Goal: Task Accomplishment & Management: Manage account settings

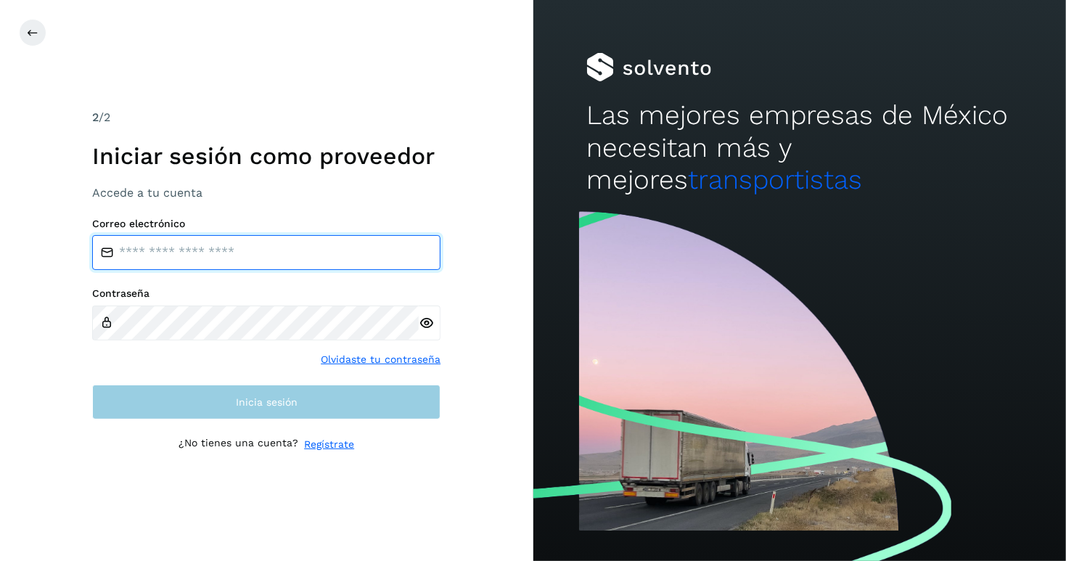
type input "**********"
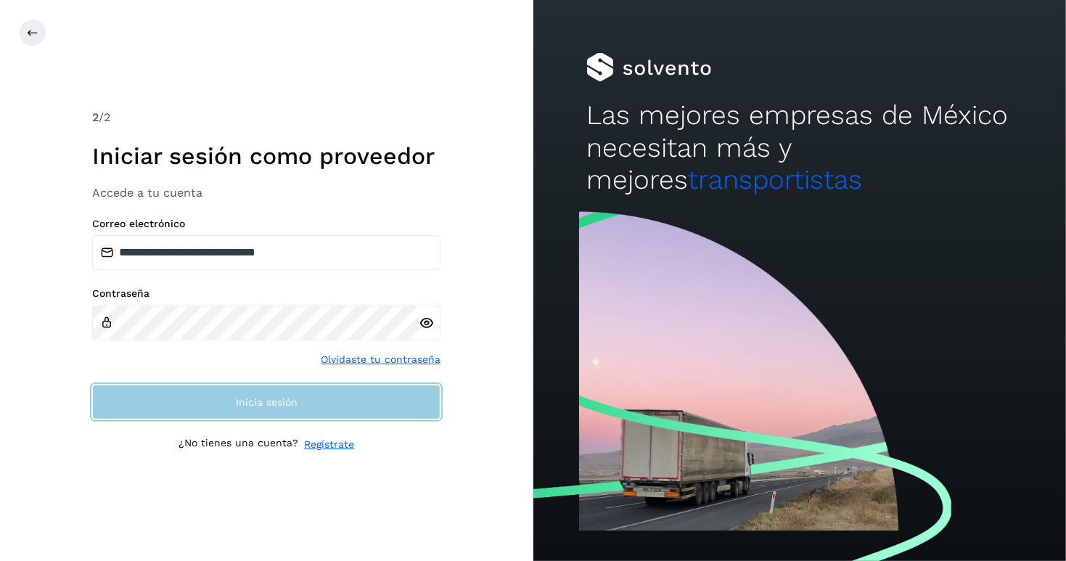
click at [308, 408] on button "Inicia sesión" at bounding box center [266, 402] width 348 height 35
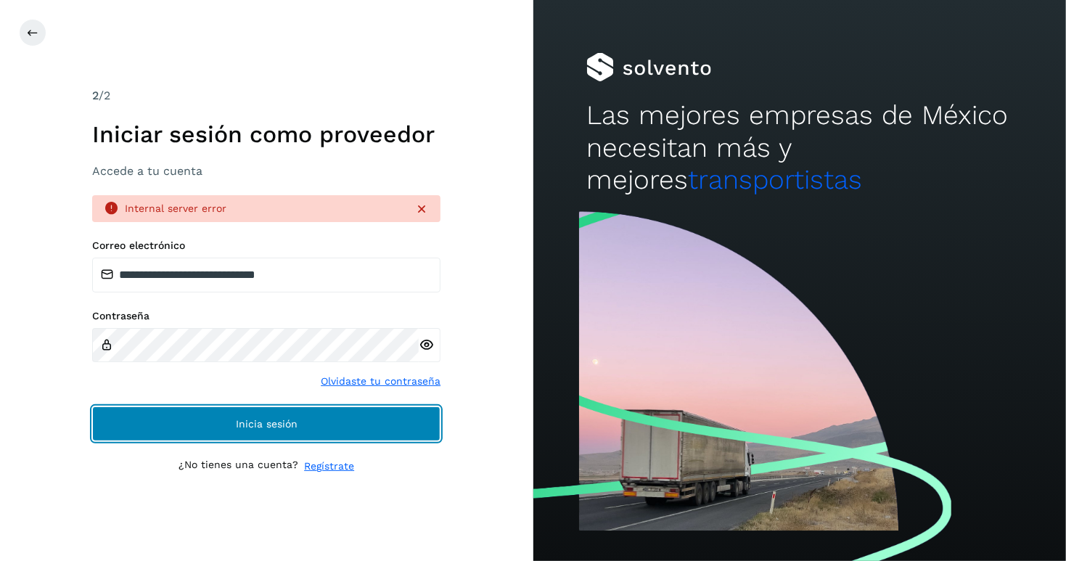
click at [240, 423] on span "Inicia sesión" at bounding box center [267, 424] width 62 height 10
click at [283, 425] on span "Inicia sesión" at bounding box center [267, 424] width 62 height 10
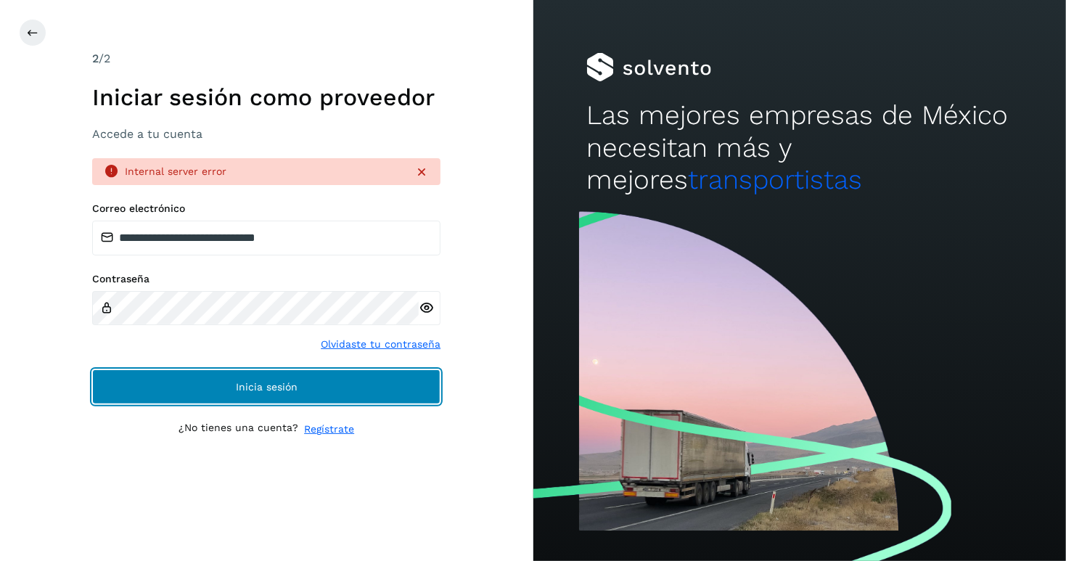
click at [267, 386] on span "Inicia sesión" at bounding box center [267, 387] width 62 height 10
click at [310, 393] on button "Inicia sesión" at bounding box center [266, 387] width 348 height 35
click at [314, 393] on button "Inicia sesión" at bounding box center [266, 387] width 348 height 35
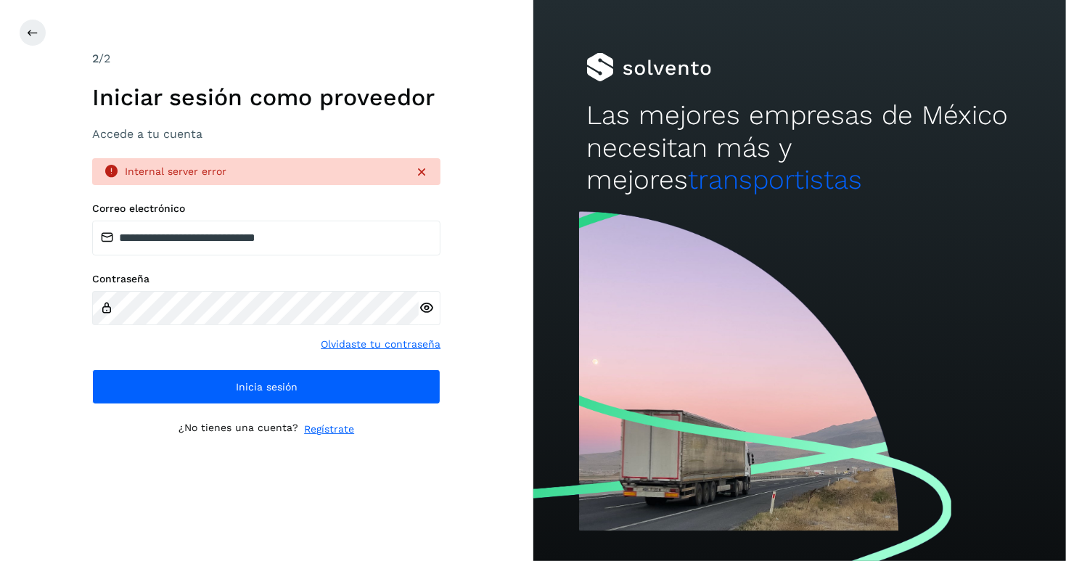
click at [429, 303] on icon at bounding box center [426, 308] width 15 height 15
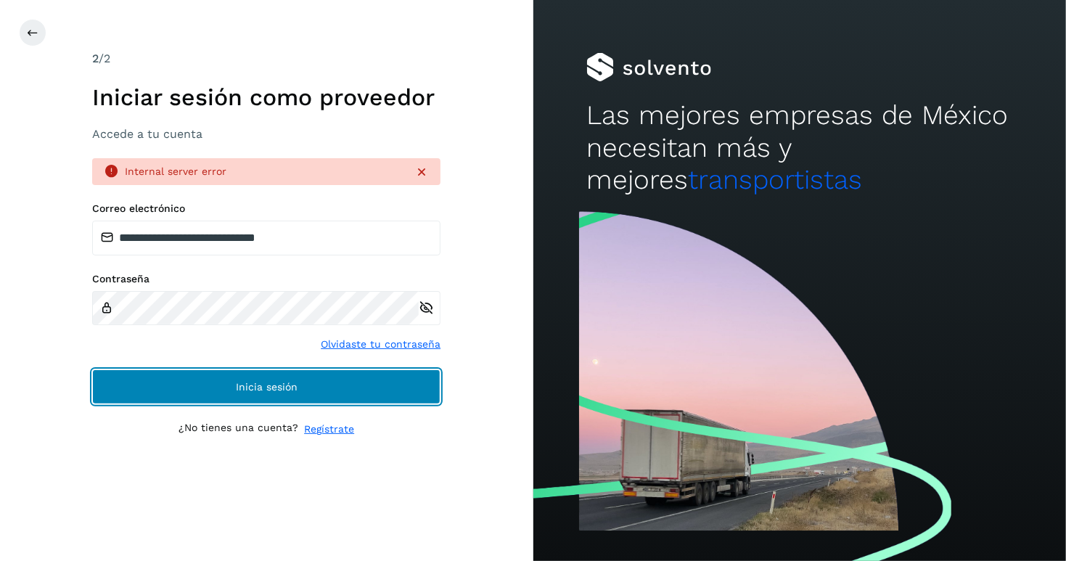
click at [240, 390] on span "Inicia sesión" at bounding box center [267, 387] width 62 height 10
click at [240, 394] on button "Inicia sesión" at bounding box center [266, 387] width 348 height 35
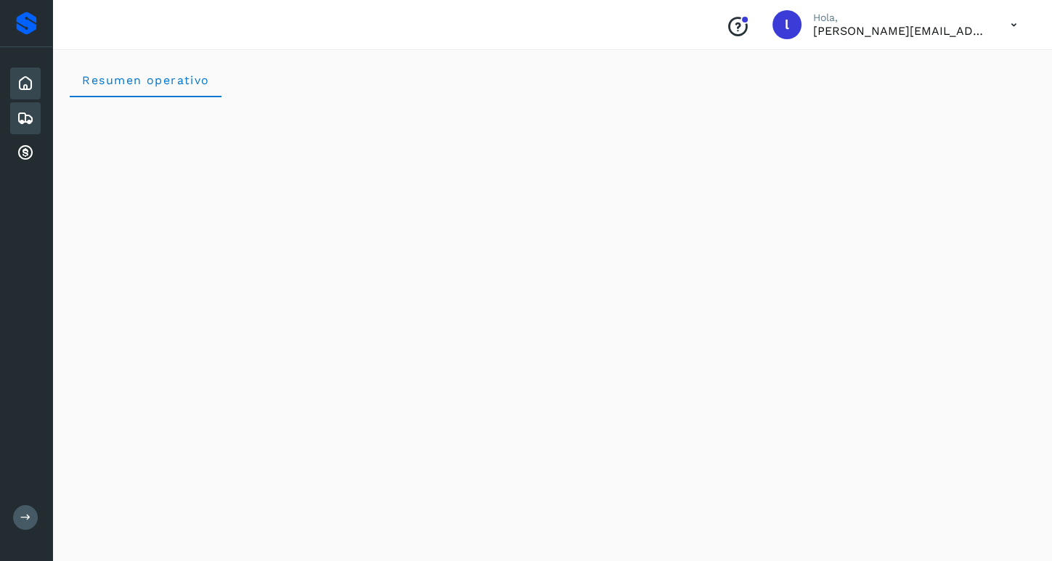
click at [29, 113] on icon at bounding box center [25, 118] width 17 height 17
